Goal: Task Accomplishment & Management: Manage account settings

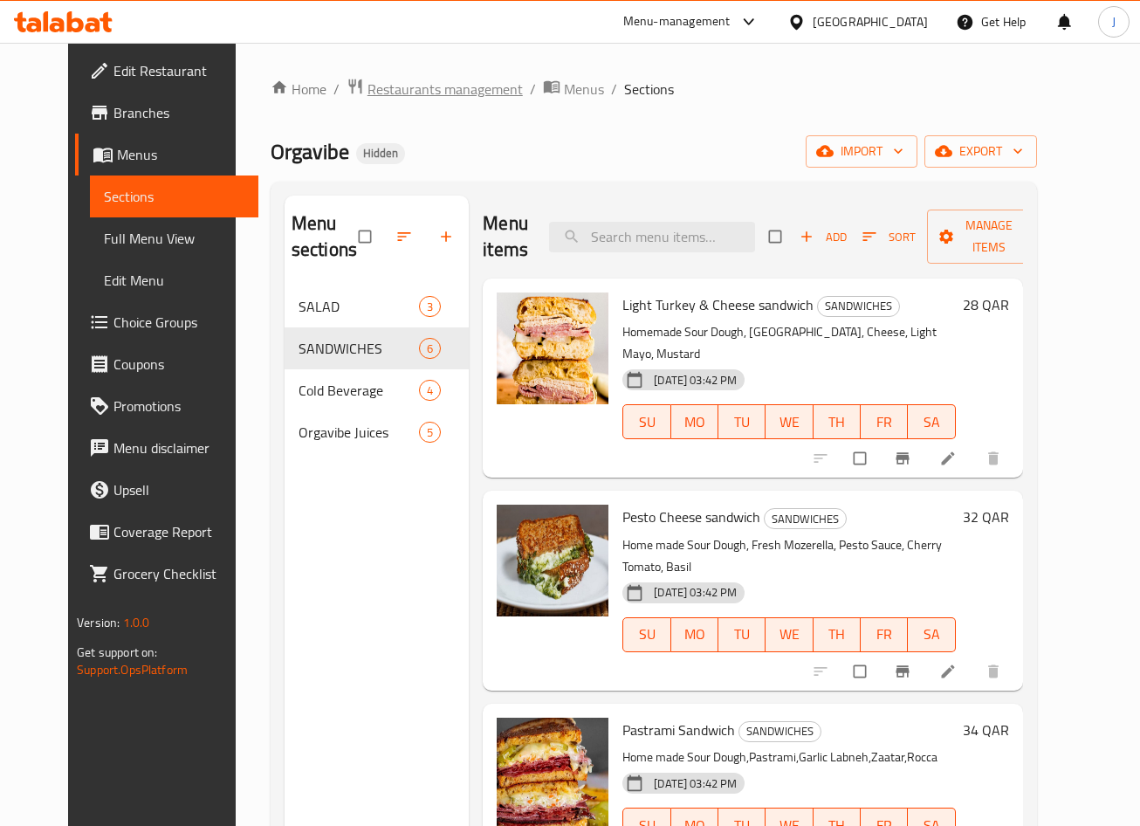
click at [393, 96] on span "Restaurants management" at bounding box center [444, 89] width 155 height 21
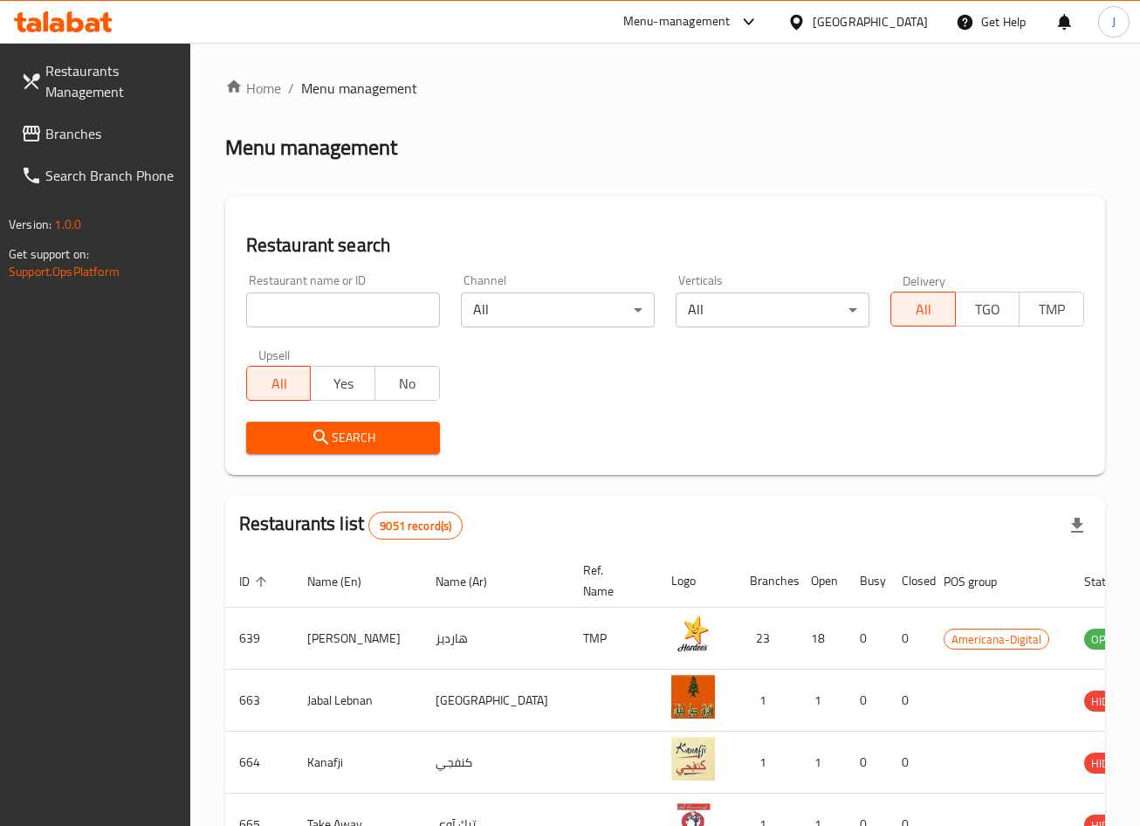
click at [335, 305] on input "search" at bounding box center [343, 309] width 194 height 35
type input "[PERSON_NAME]"
click button "Search" at bounding box center [343, 438] width 194 height 32
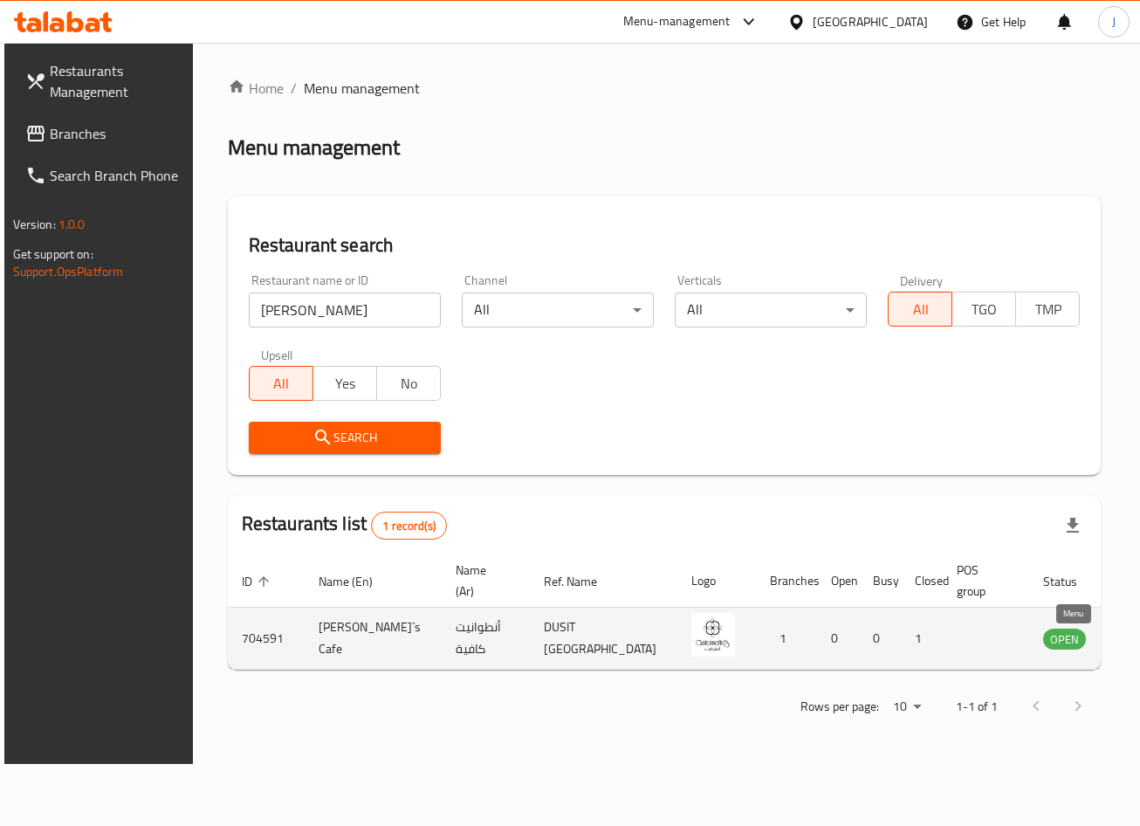
click at [1135, 647] on link "enhanced table" at bounding box center [1151, 637] width 32 height 21
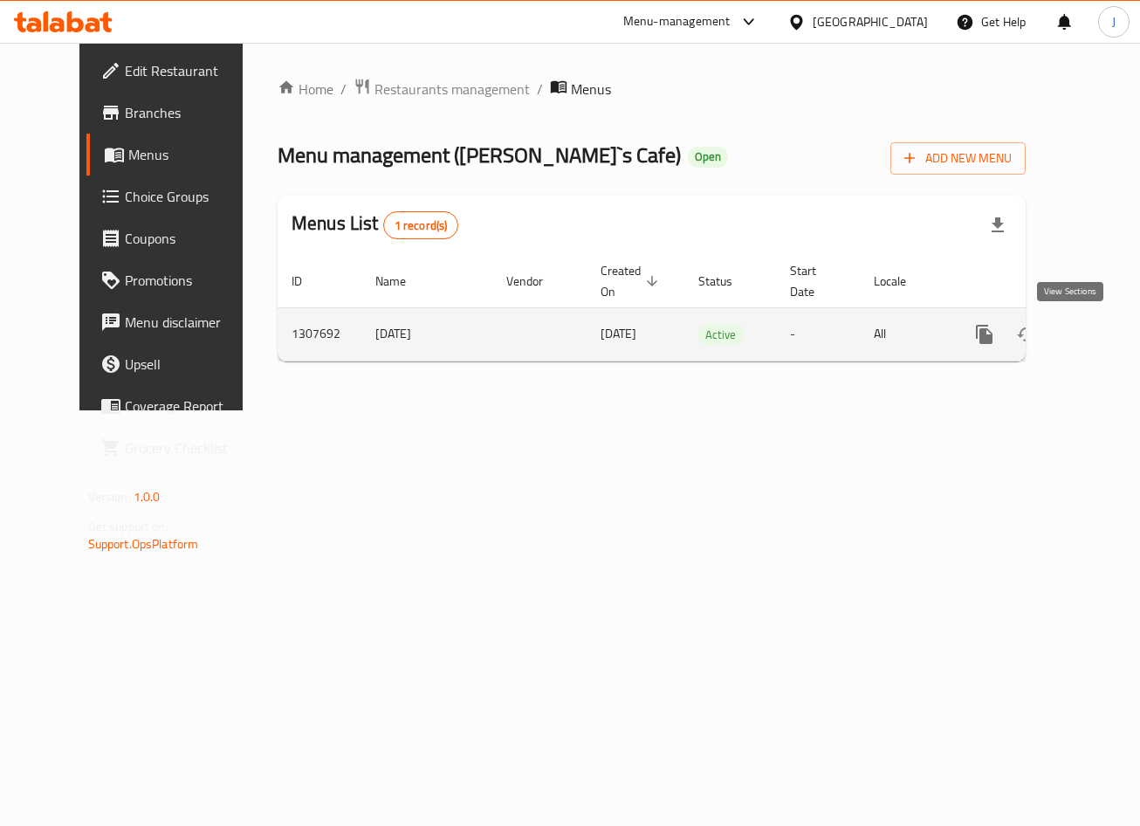
click at [1089, 330] on link "enhanced table" at bounding box center [1110, 334] width 42 height 42
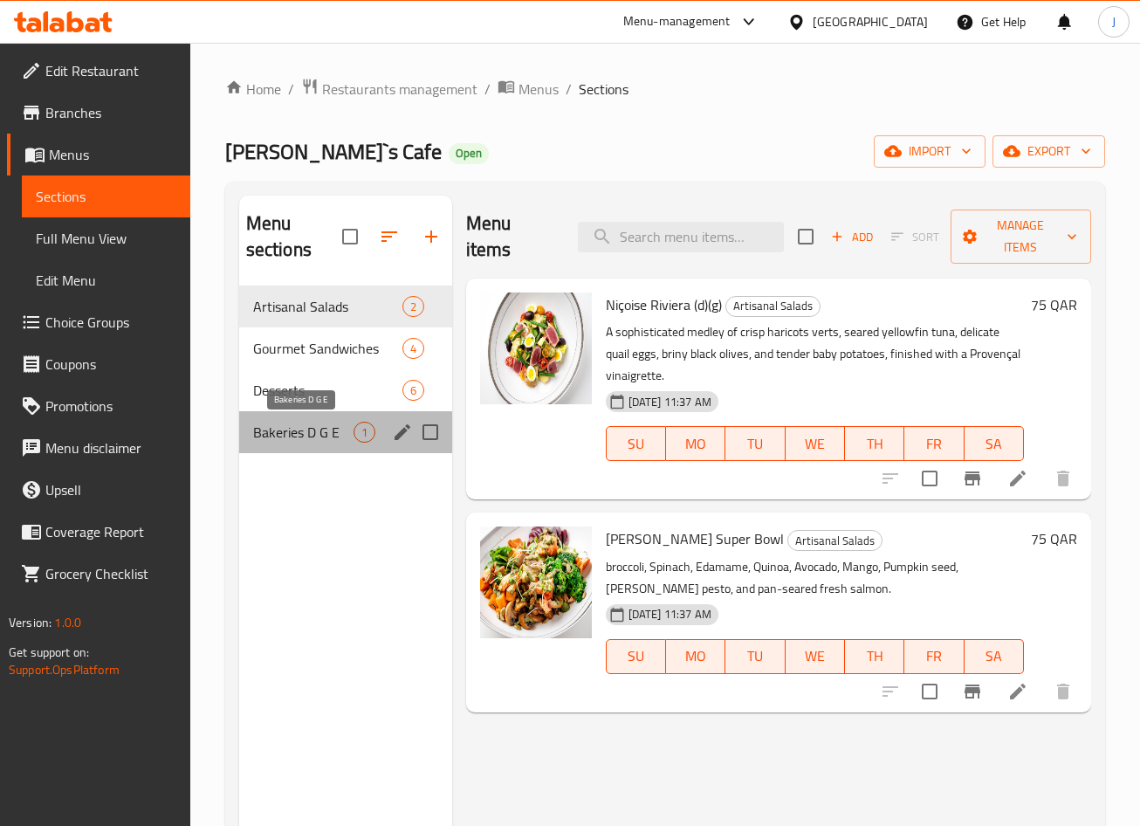
click at [298, 438] on span "Bakeries D G E" at bounding box center [303, 432] width 100 height 21
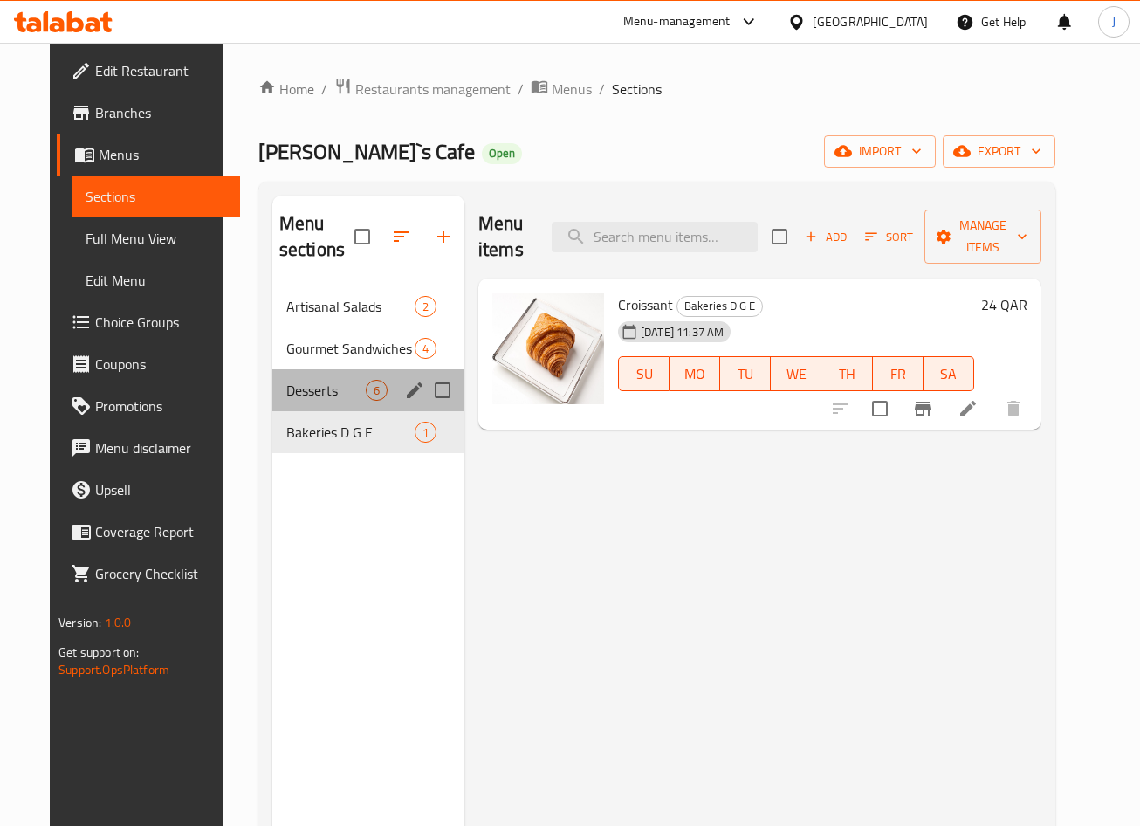
click at [272, 395] on div "Desserts 6" at bounding box center [368, 390] width 192 height 42
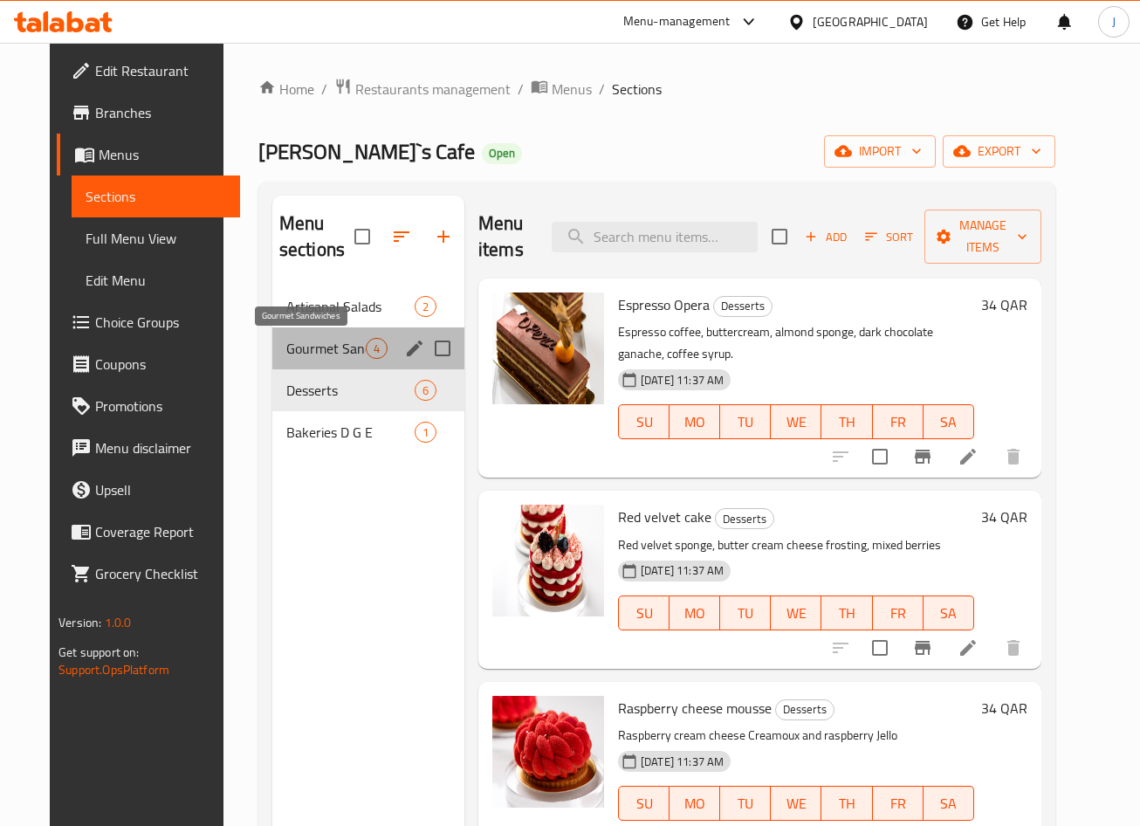
click at [286, 353] on span "Gourmet Sandwiches" at bounding box center [325, 348] width 79 height 21
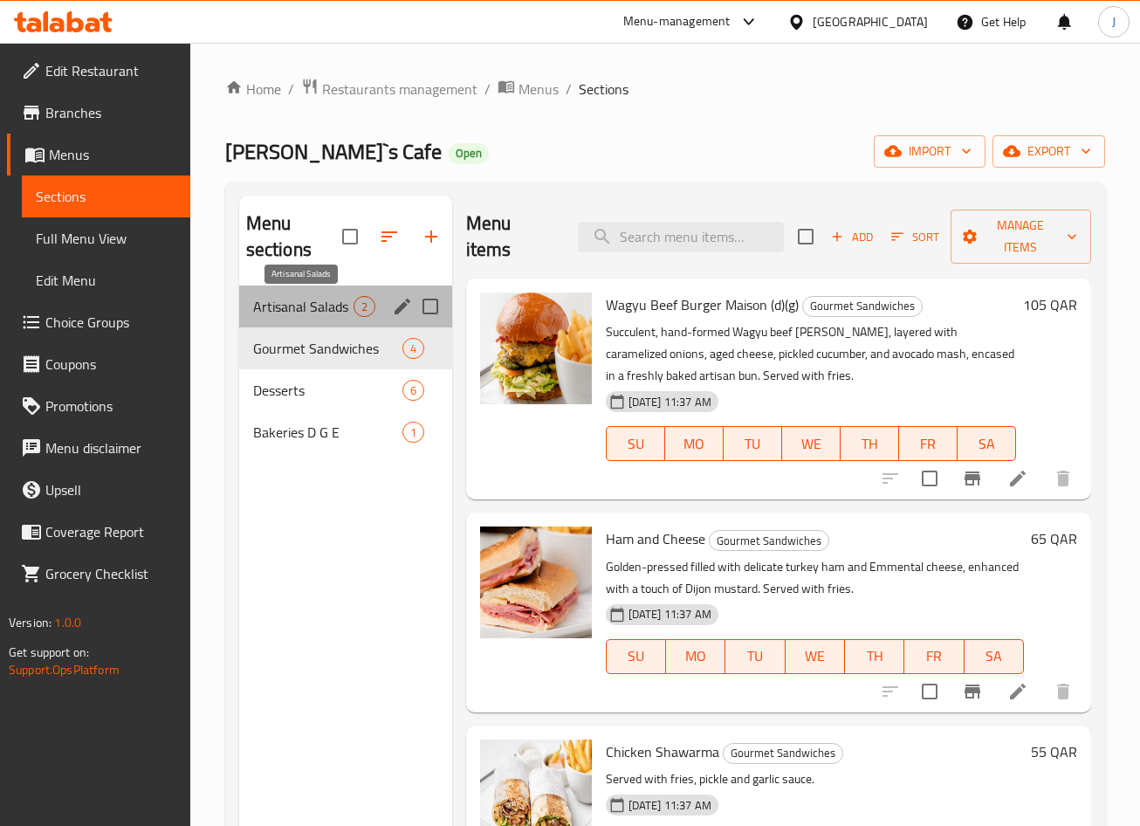
click at [268, 303] on span "Artisanal Salads" at bounding box center [303, 306] width 100 height 21
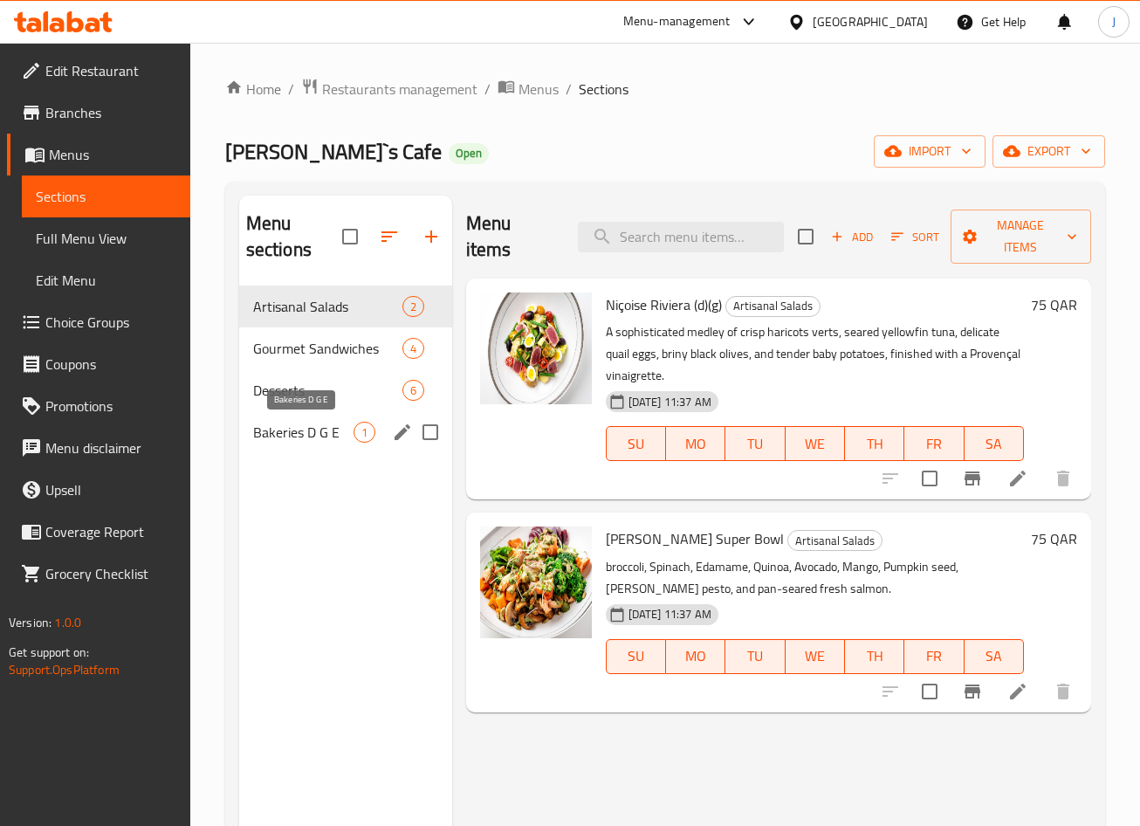
click at [292, 422] on span "Bakeries D G E" at bounding box center [303, 432] width 100 height 21
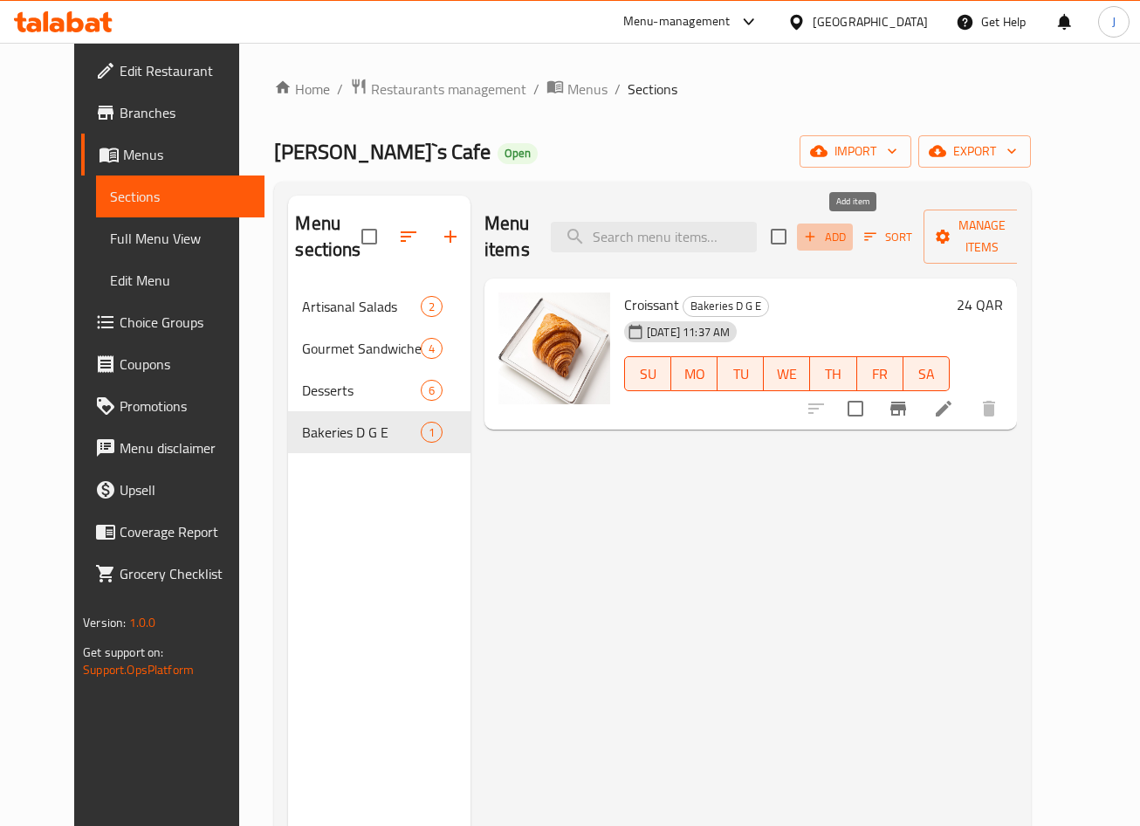
click at [848, 244] on span "Add" at bounding box center [824, 237] width 47 height 20
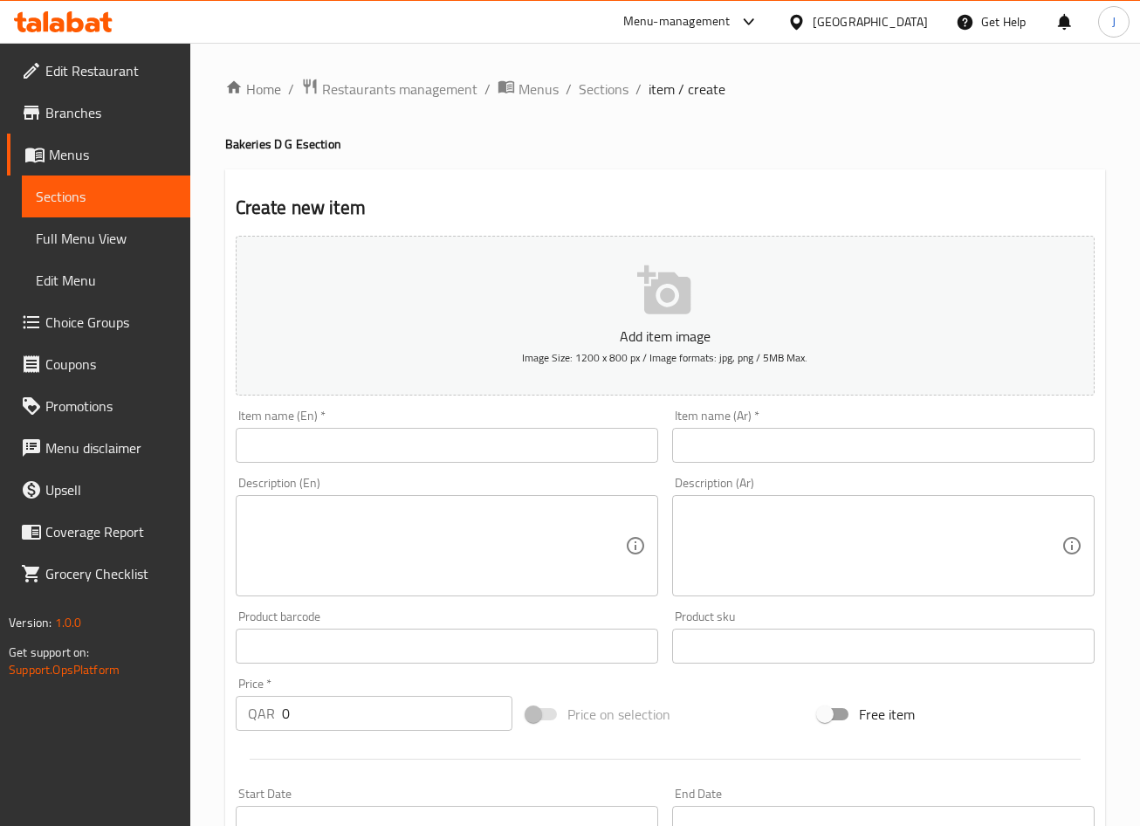
click at [373, 438] on div "Home / Restaurants management / Menus / Sections / item / create Bakeries D G E…" at bounding box center [665, 638] width 880 height 1121
click at [373, 438] on input "text" at bounding box center [447, 445] width 422 height 35
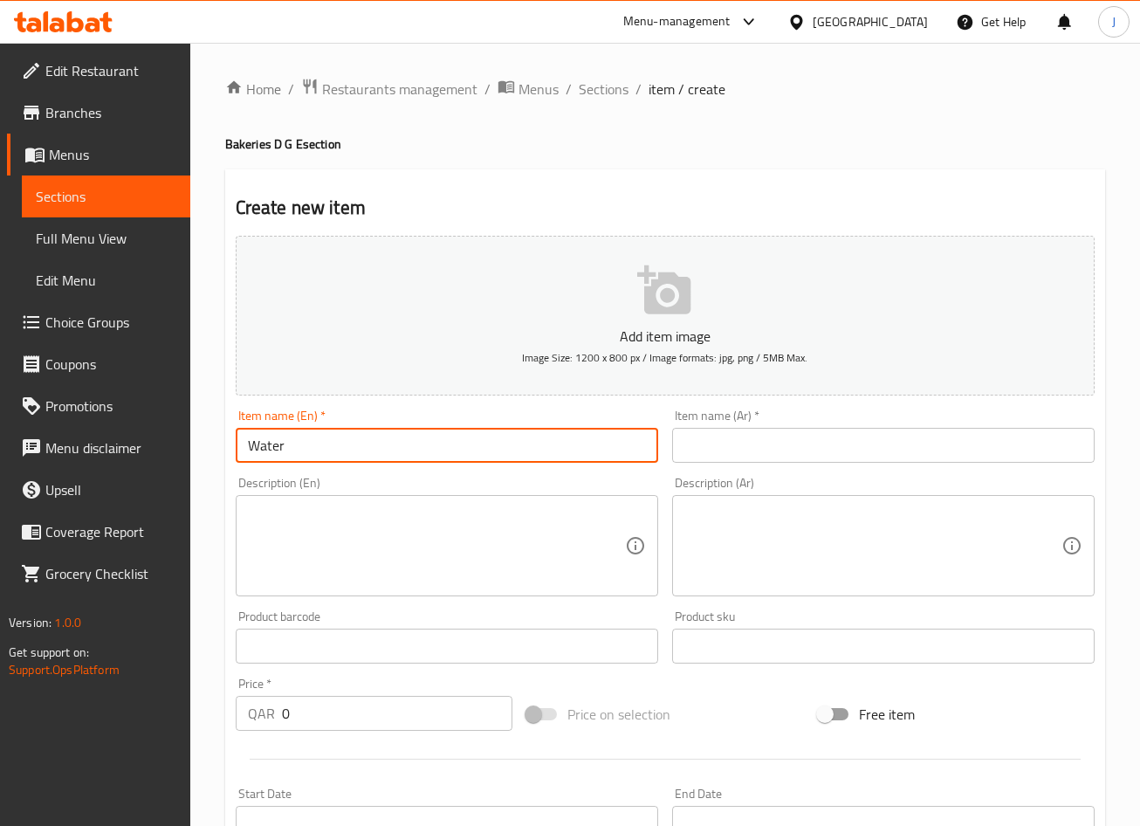
type input "Water"
click at [767, 459] on input "text" at bounding box center [883, 445] width 422 height 35
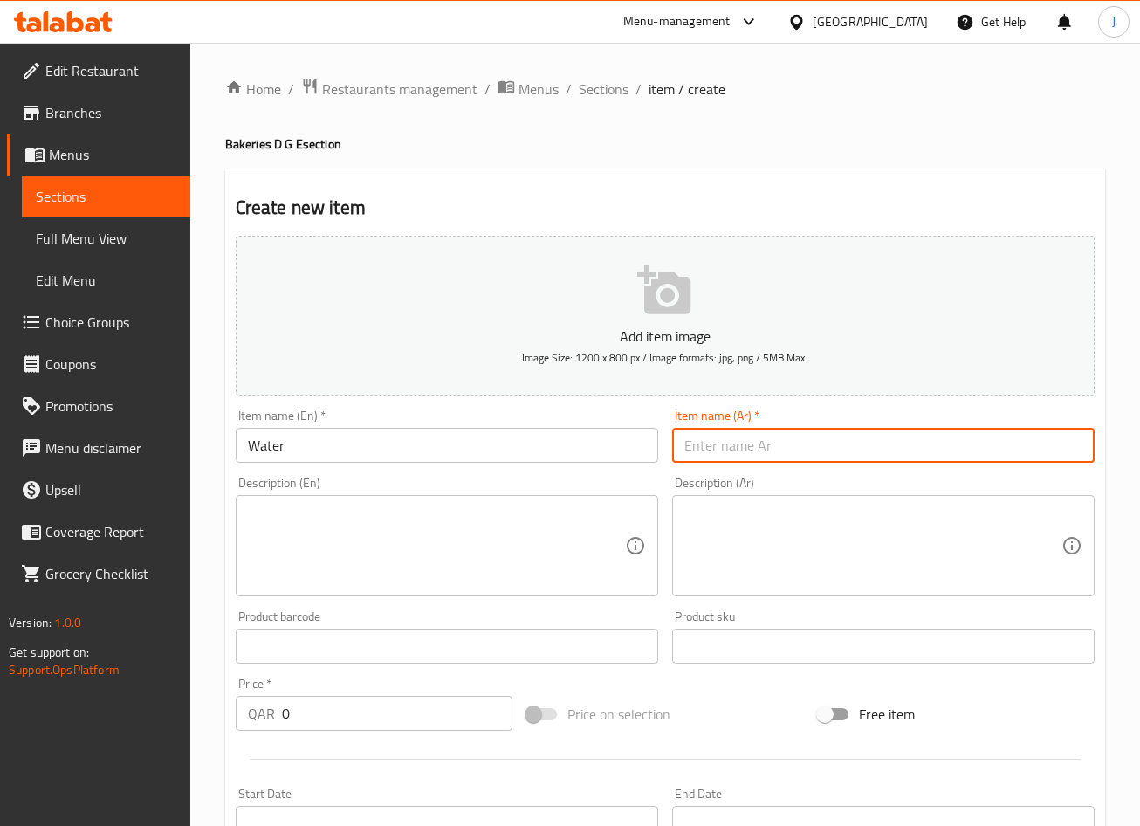
paste input "ماء"
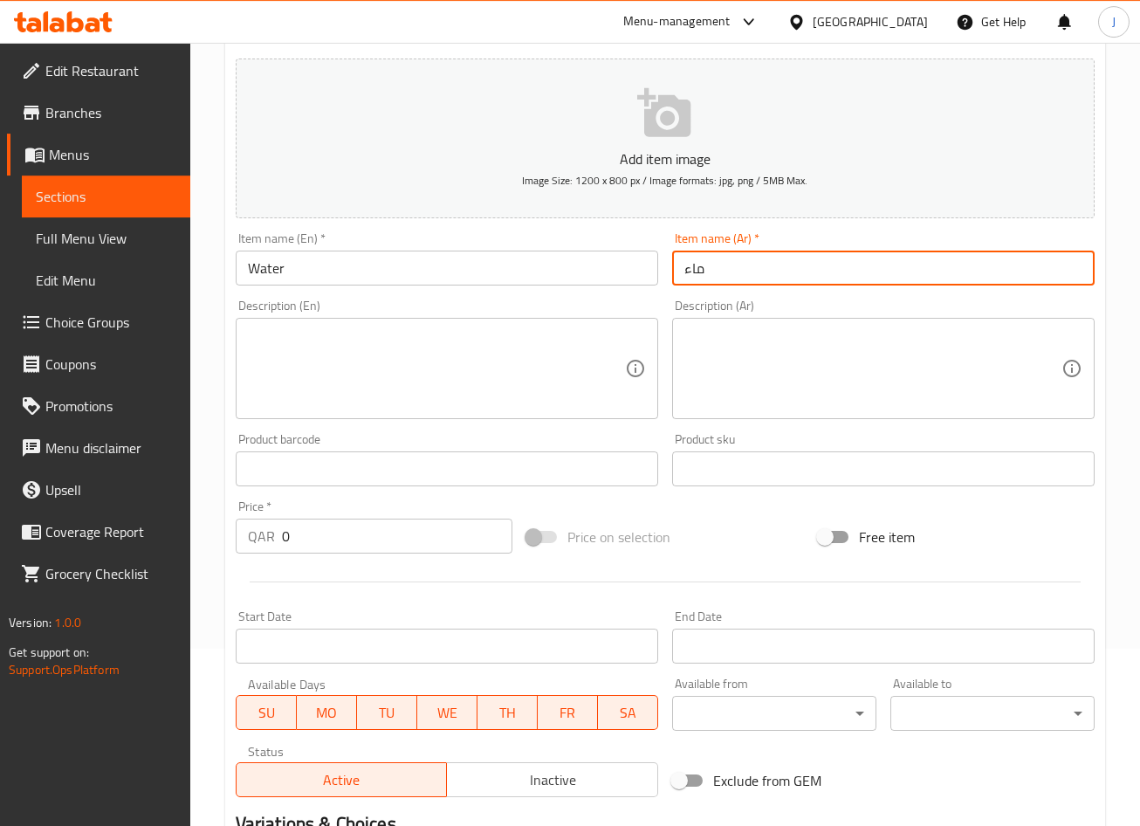
scroll to position [356, 0]
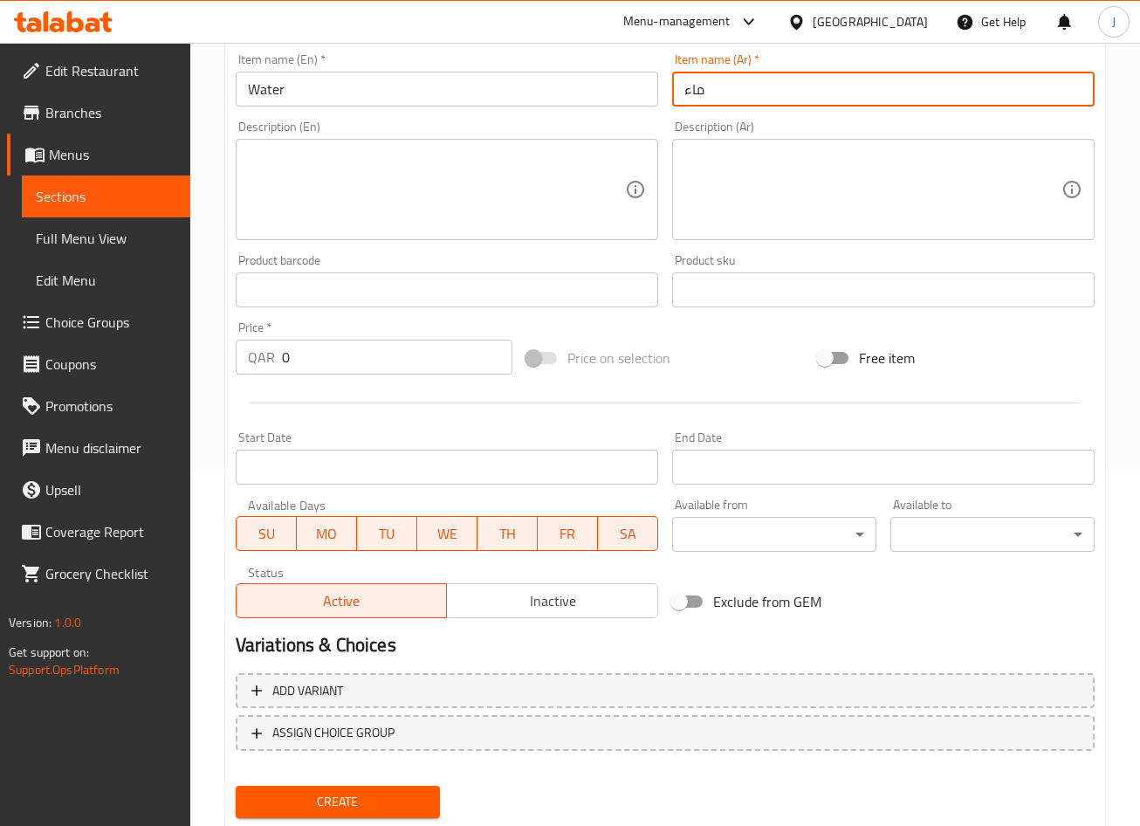
type input "ماء"
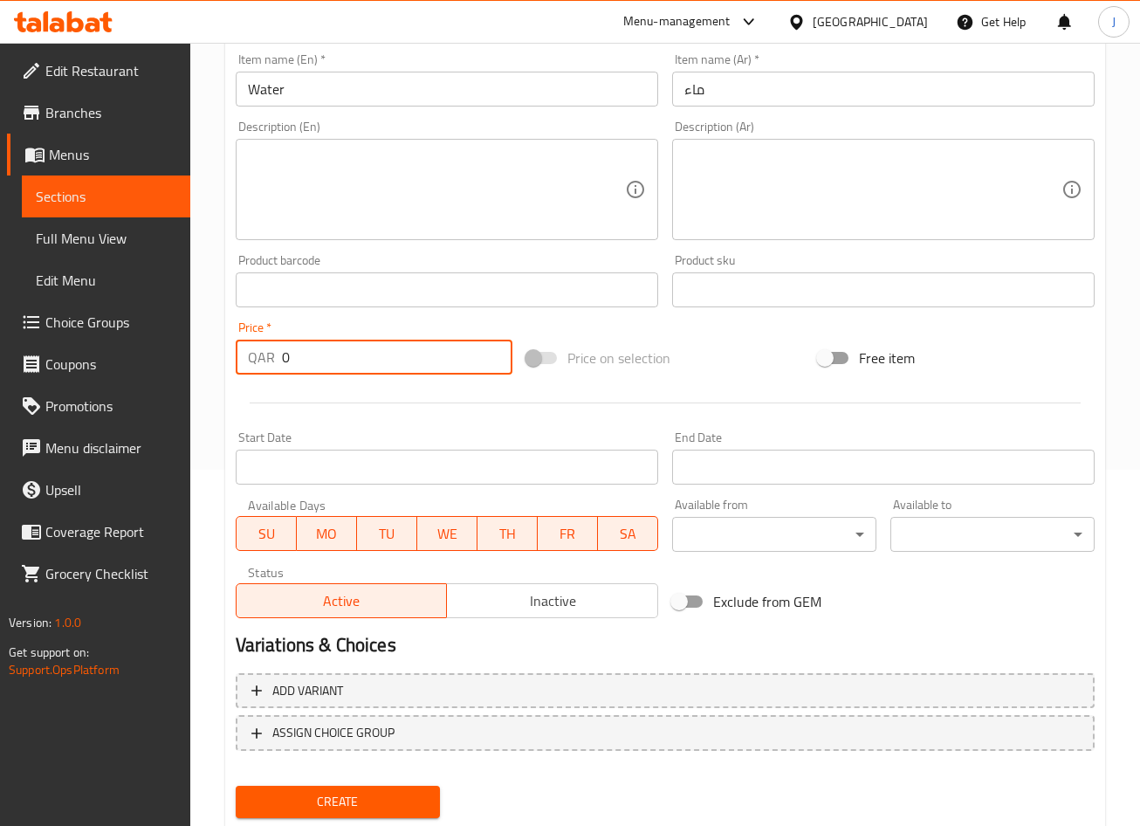
click at [340, 352] on input "0" at bounding box center [397, 356] width 230 height 35
type input "3"
click at [384, 796] on span "Create" at bounding box center [338, 802] width 176 height 22
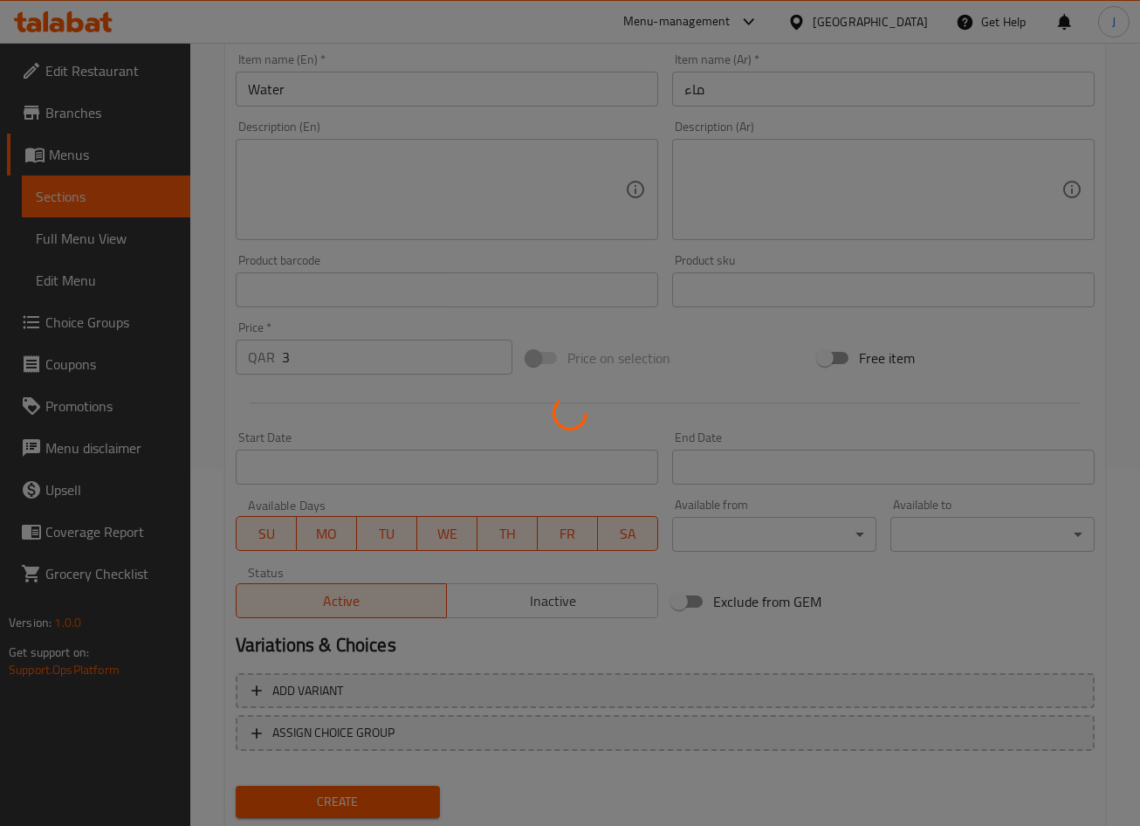
type input "0"
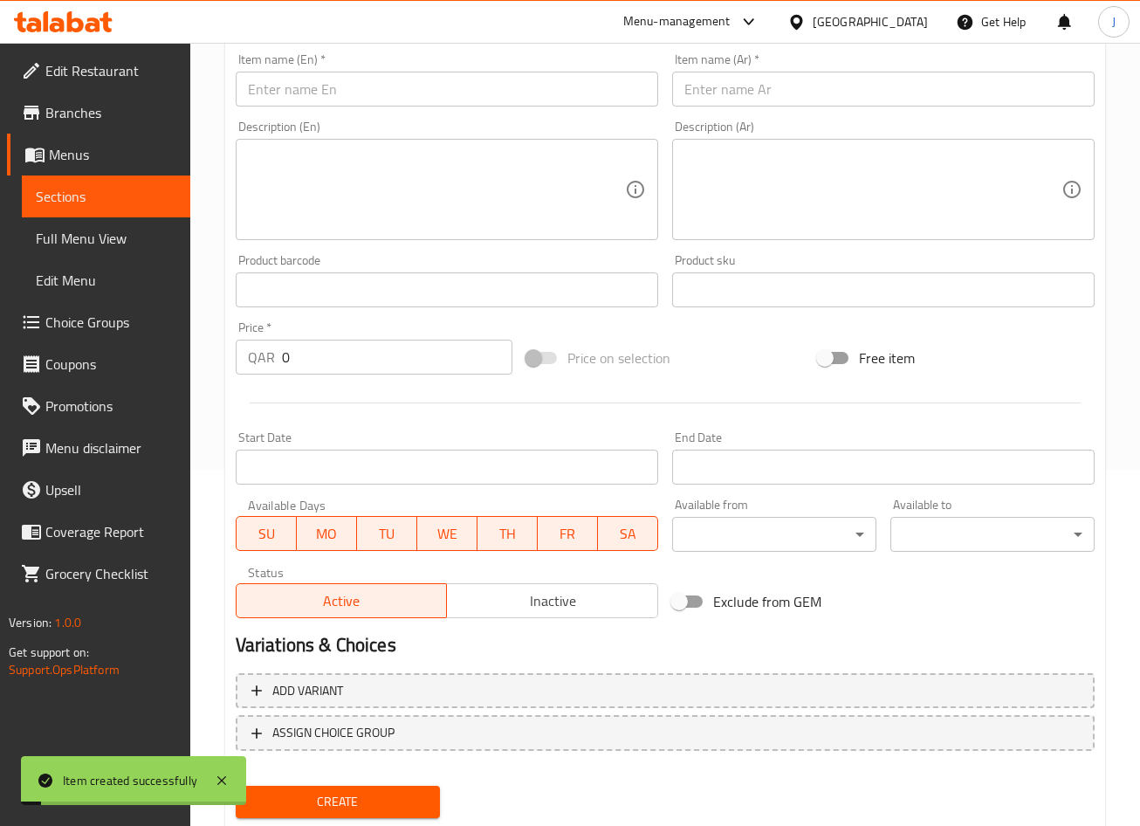
scroll to position [0, 0]
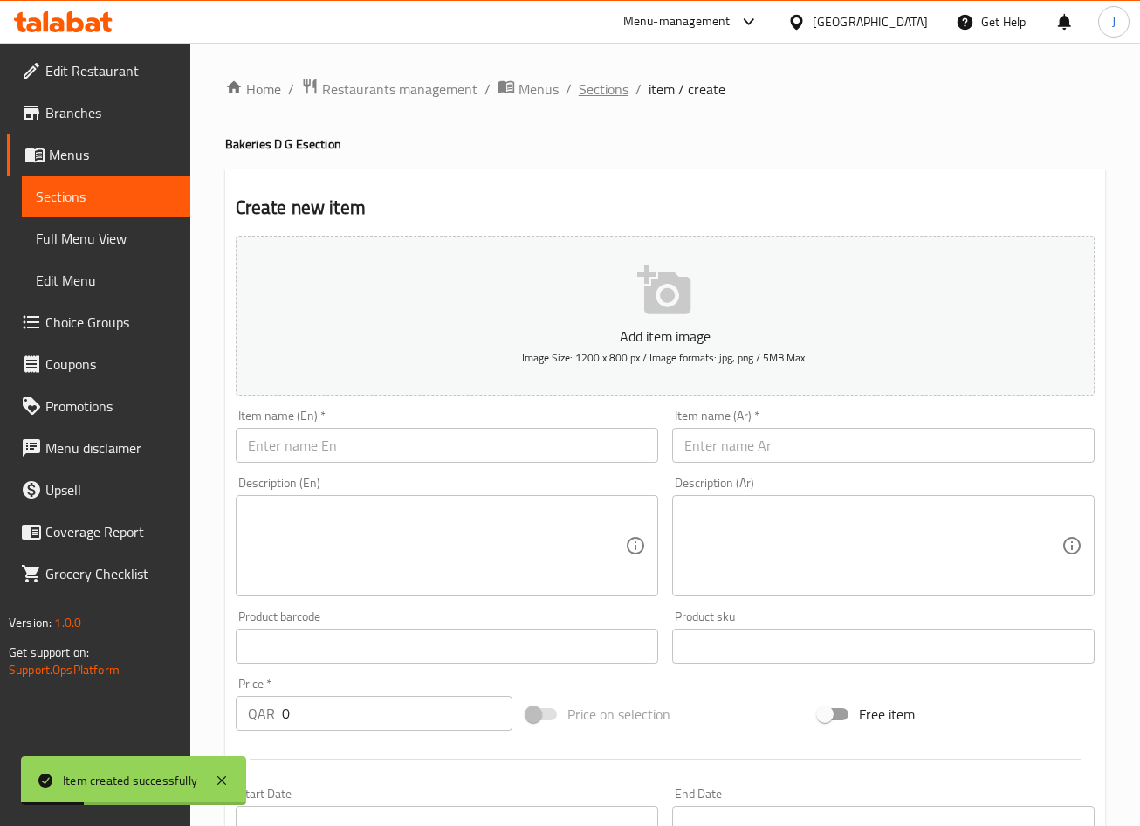
click at [606, 87] on span "Sections" at bounding box center [604, 89] width 50 height 21
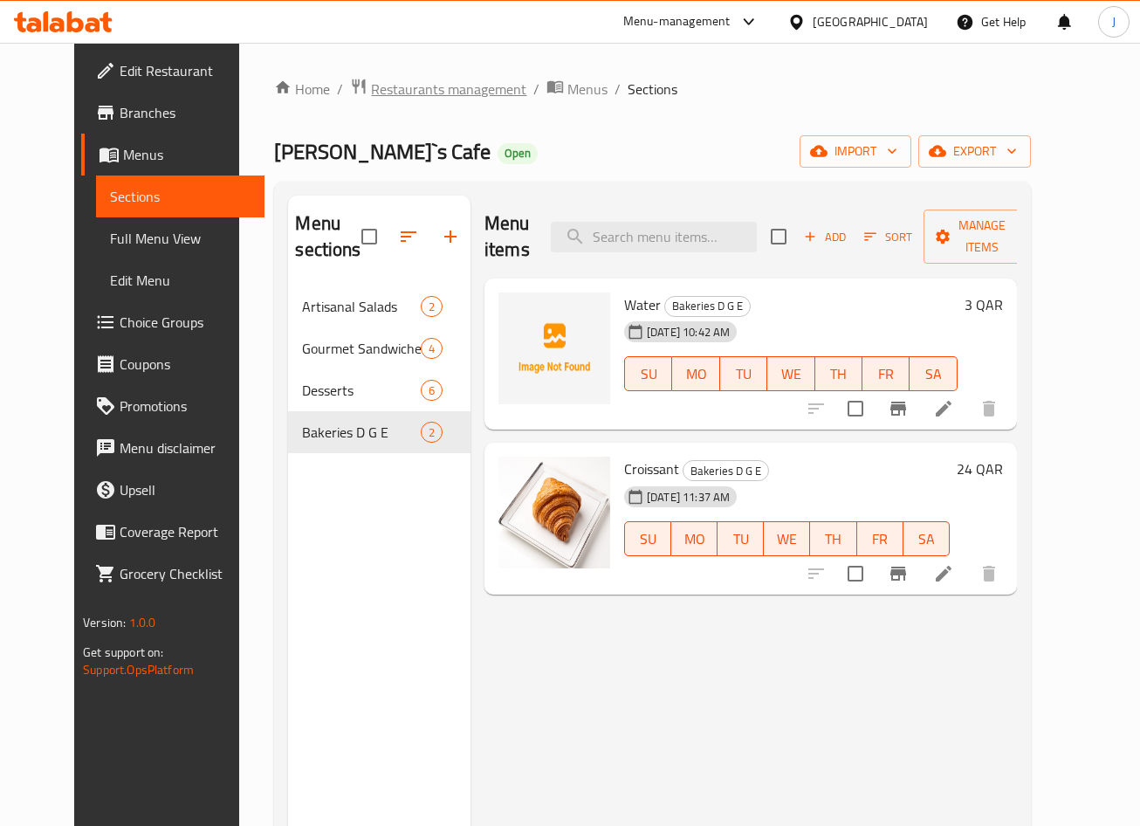
click at [371, 97] on span "Restaurants management" at bounding box center [448, 89] width 155 height 21
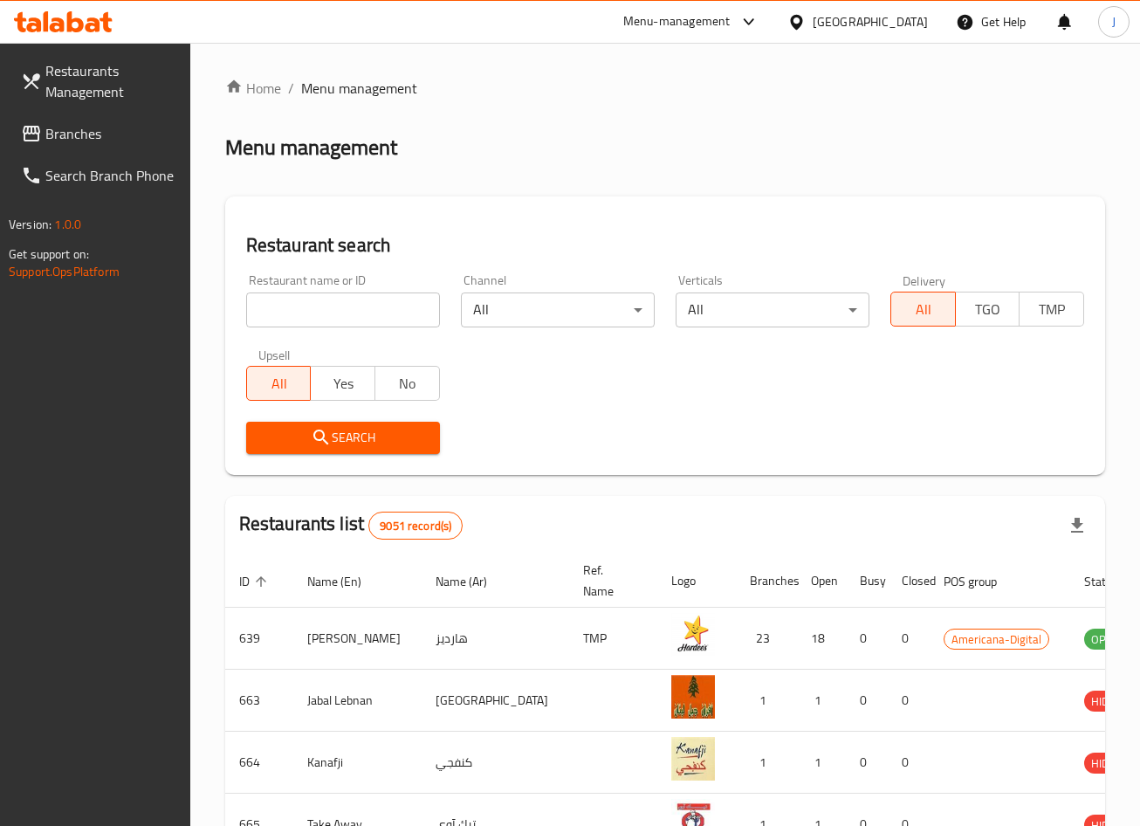
click at [342, 321] on input "search" at bounding box center [343, 309] width 194 height 35
type input "ruspina"
click button "Search" at bounding box center [343, 438] width 194 height 32
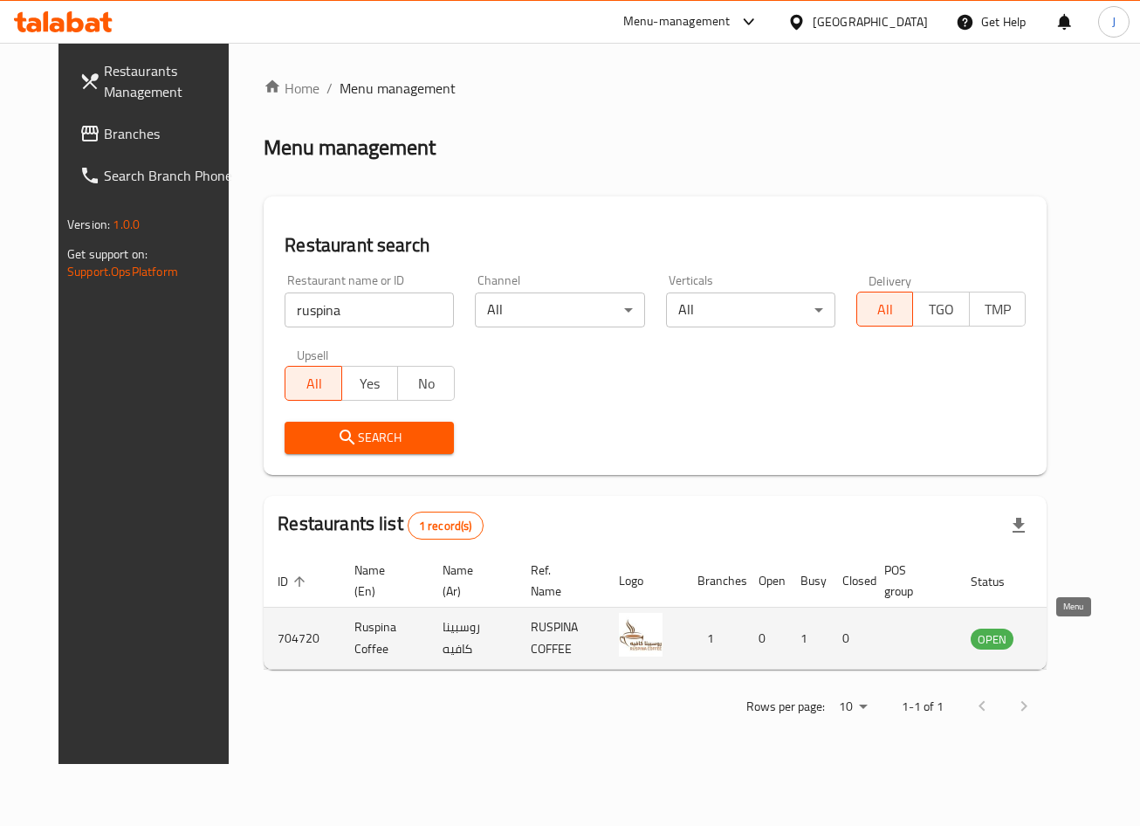
click at [1068, 647] on icon "enhanced table" at bounding box center [1072, 637] width 21 height 21
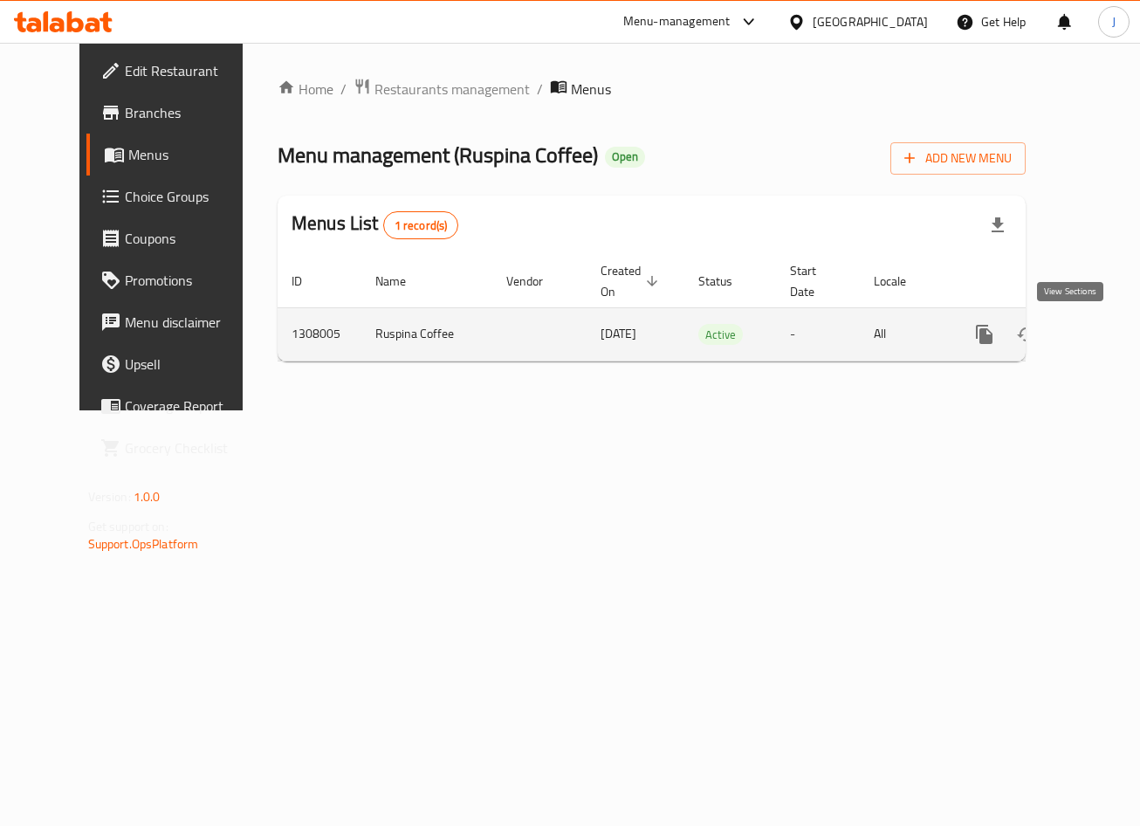
click at [1100, 338] on icon "enhanced table" at bounding box center [1110, 334] width 21 height 21
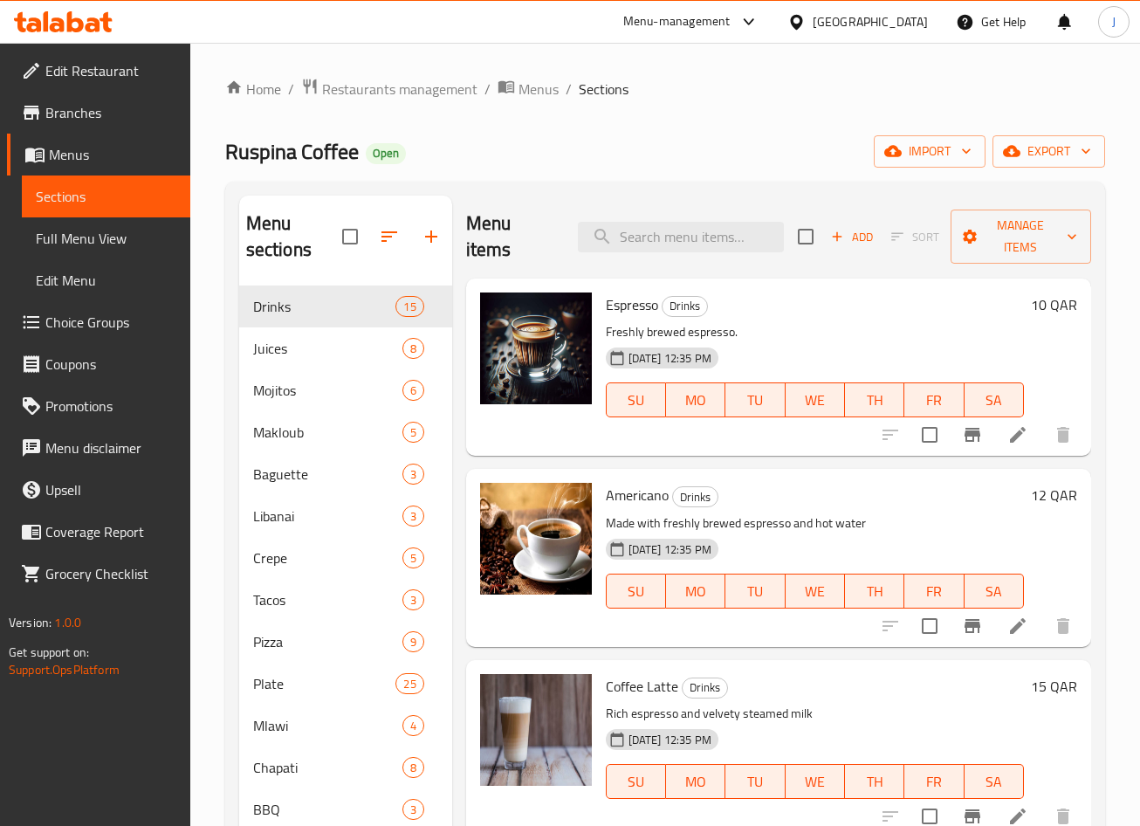
click at [79, 149] on span "Menus" at bounding box center [112, 154] width 127 height 21
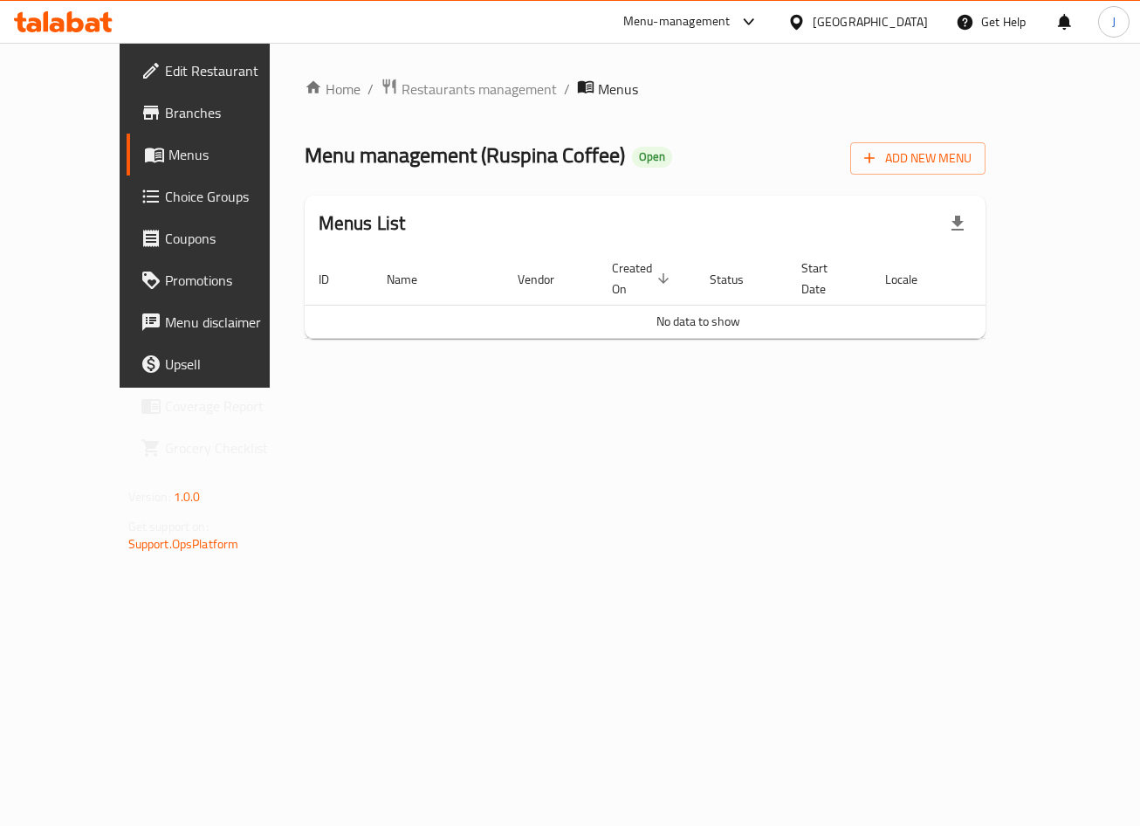
click at [165, 114] on span "Branches" at bounding box center [230, 112] width 131 height 21
